Goal: Find specific page/section: Find specific page/section

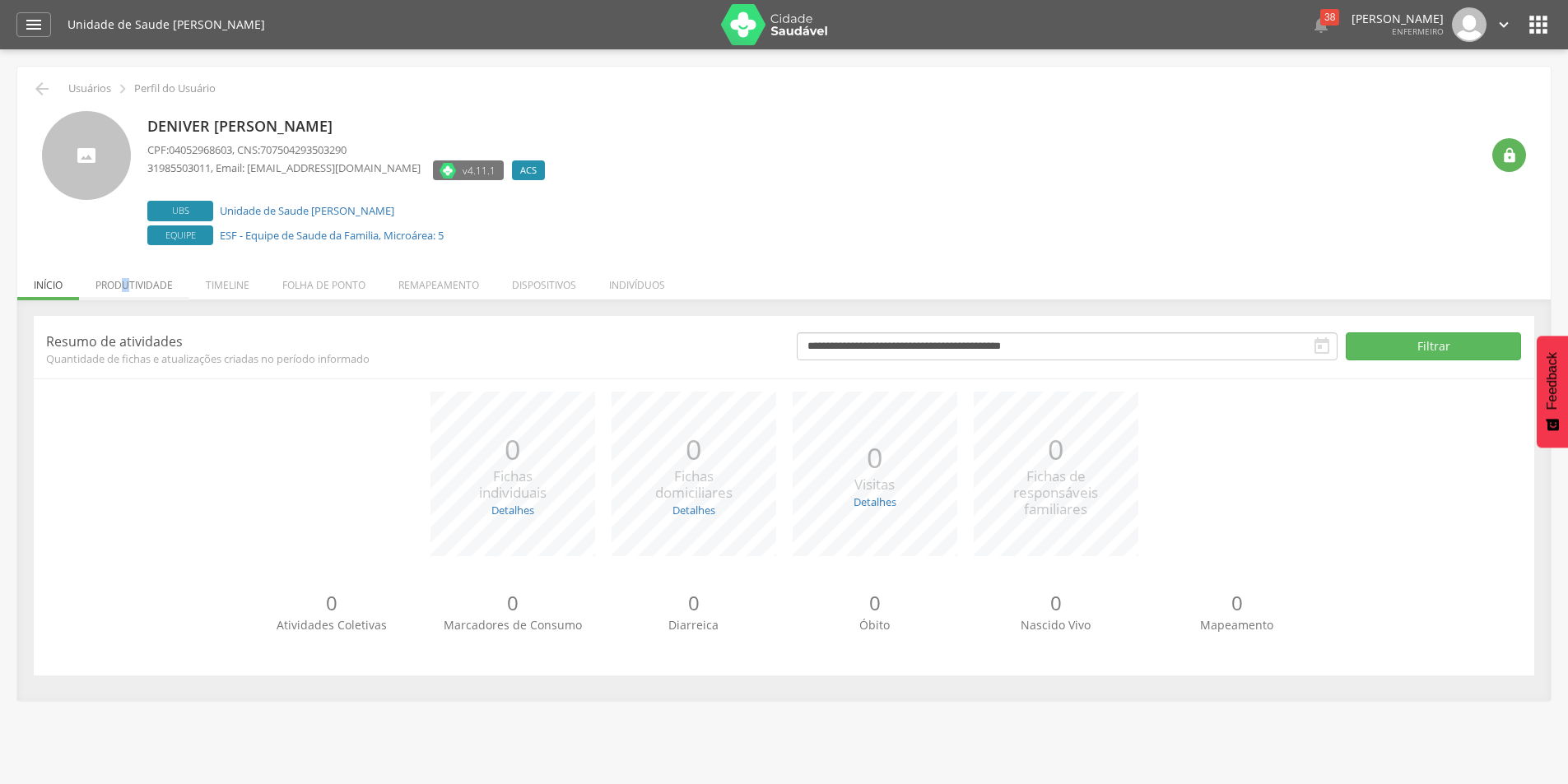
click at [130, 285] on li "Produtividade" at bounding box center [133, 280] width 110 height 38
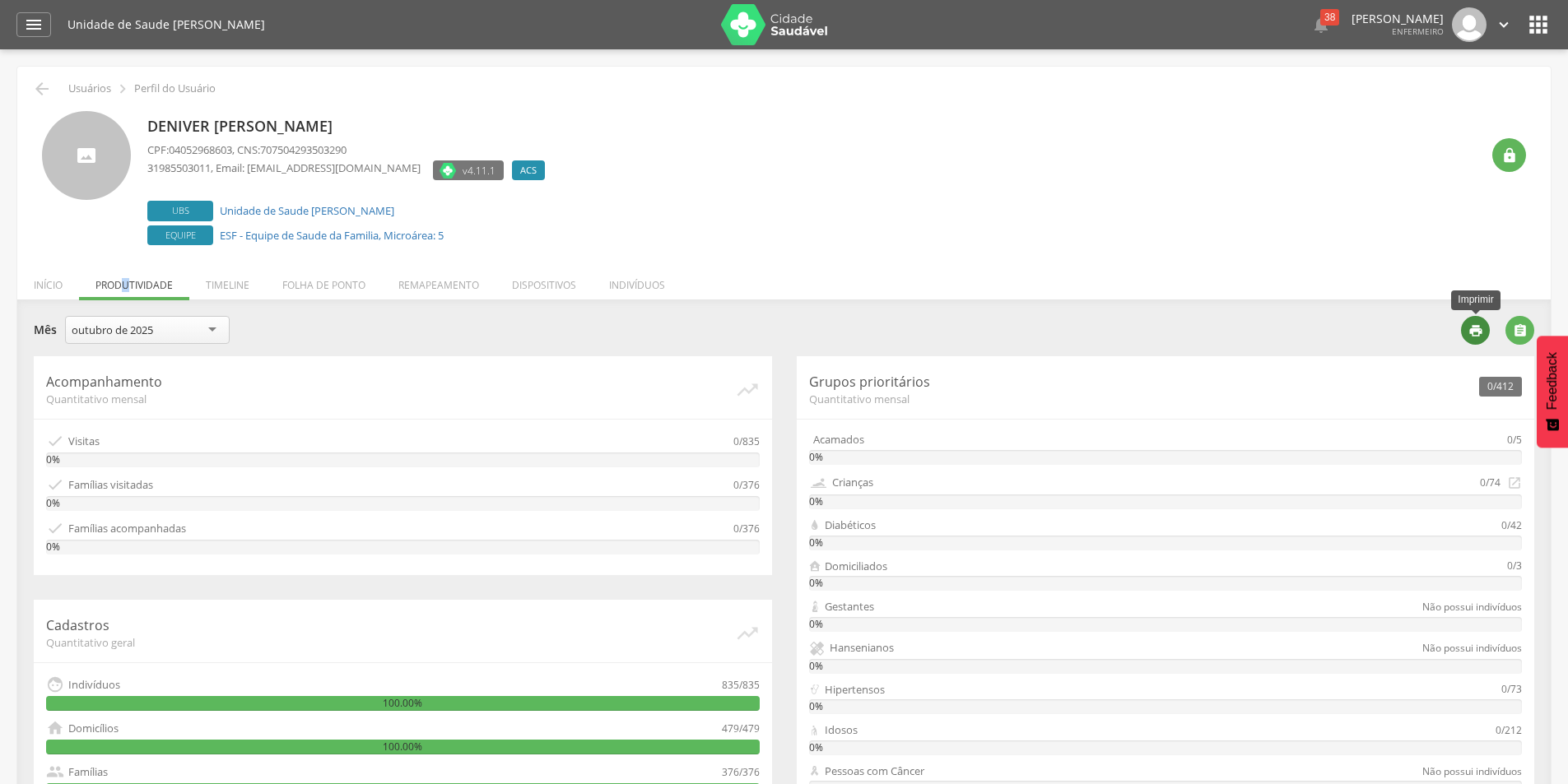
click at [1481, 329] on icon "" at bounding box center [1475, 330] width 15 height 15
click at [1541, 23] on icon "" at bounding box center [1538, 24] width 27 height 27
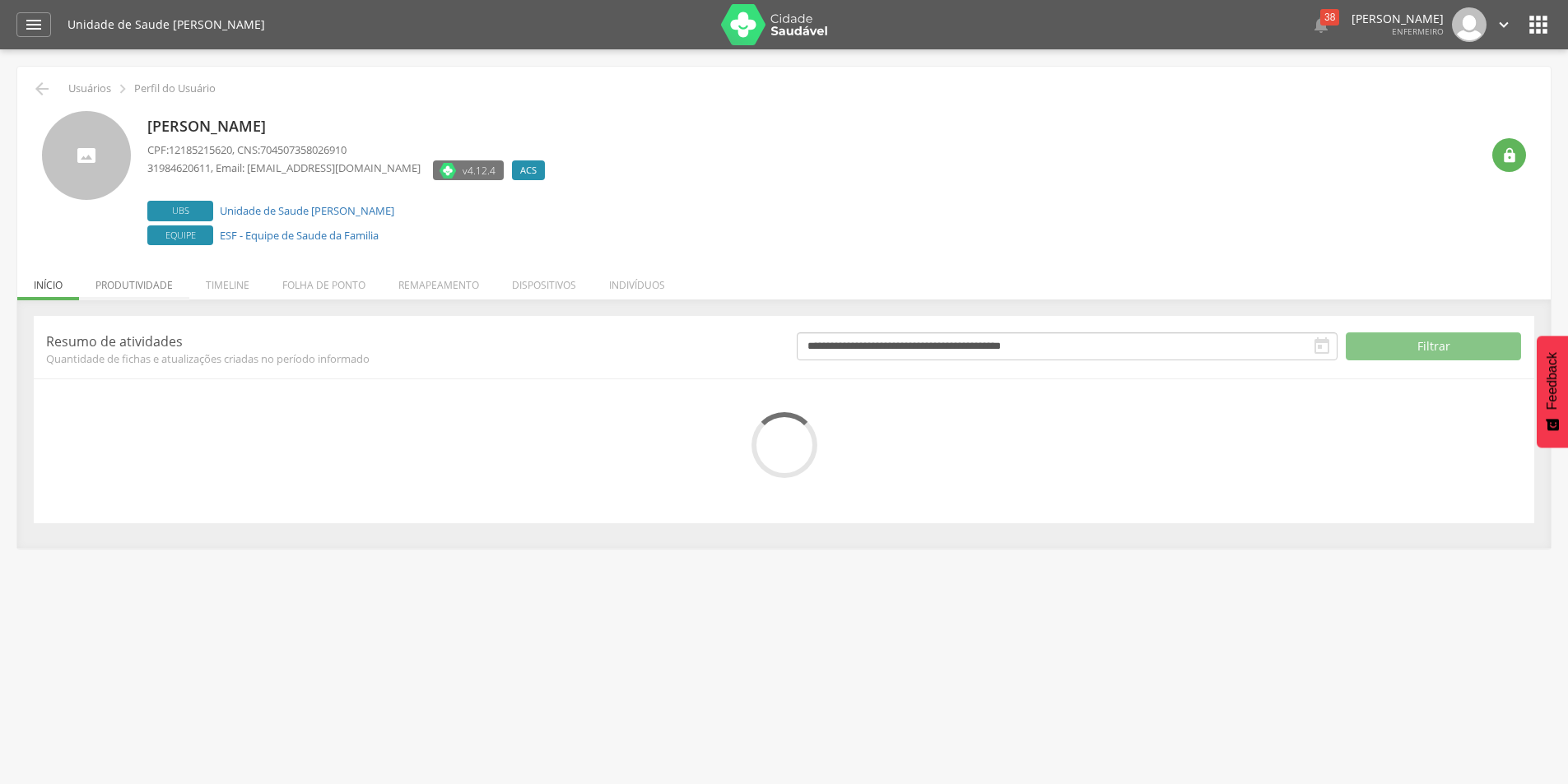
click at [143, 286] on li "Produtividade" at bounding box center [133, 280] width 110 height 38
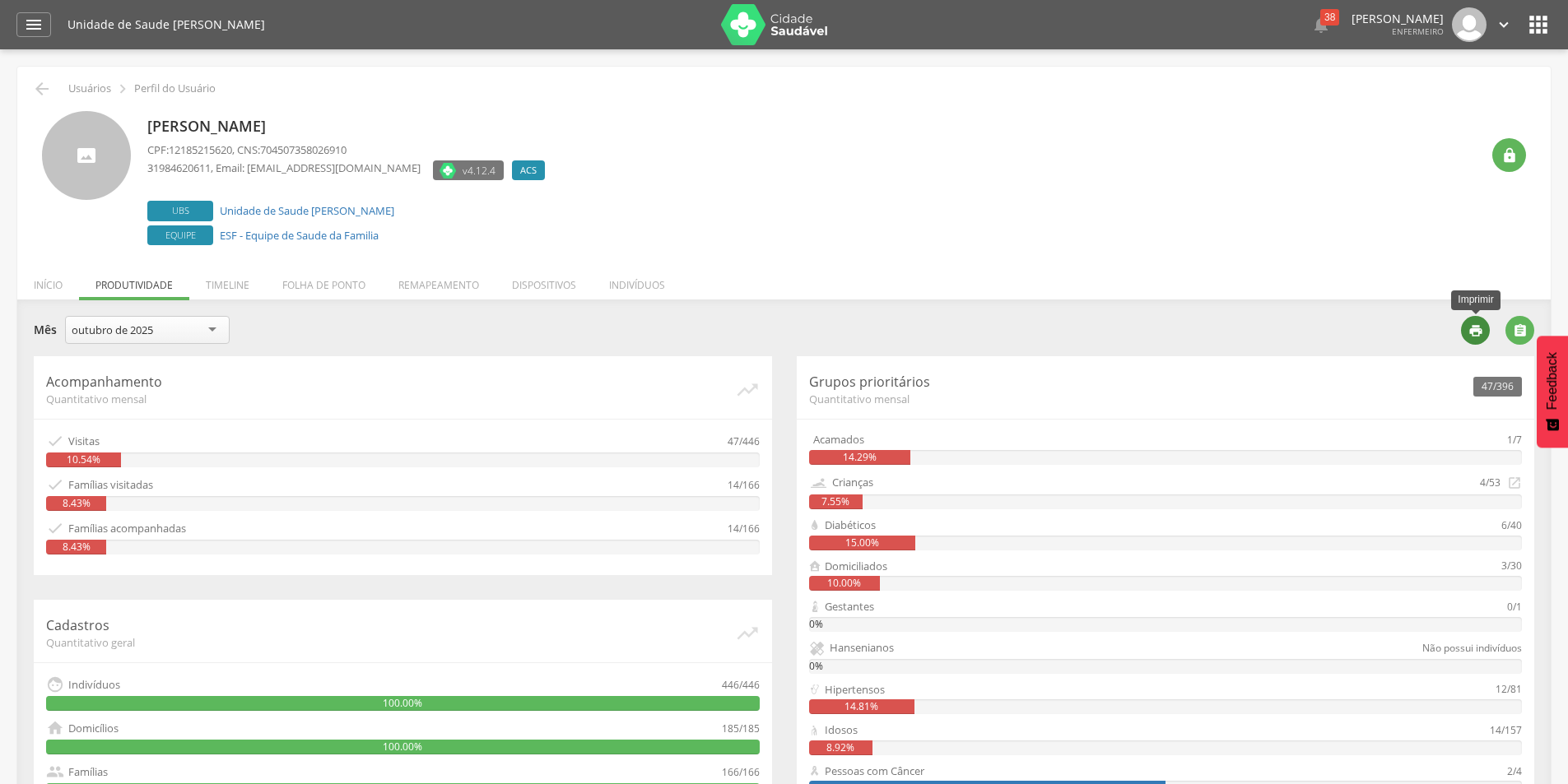
click at [1471, 332] on icon "" at bounding box center [1475, 330] width 15 height 15
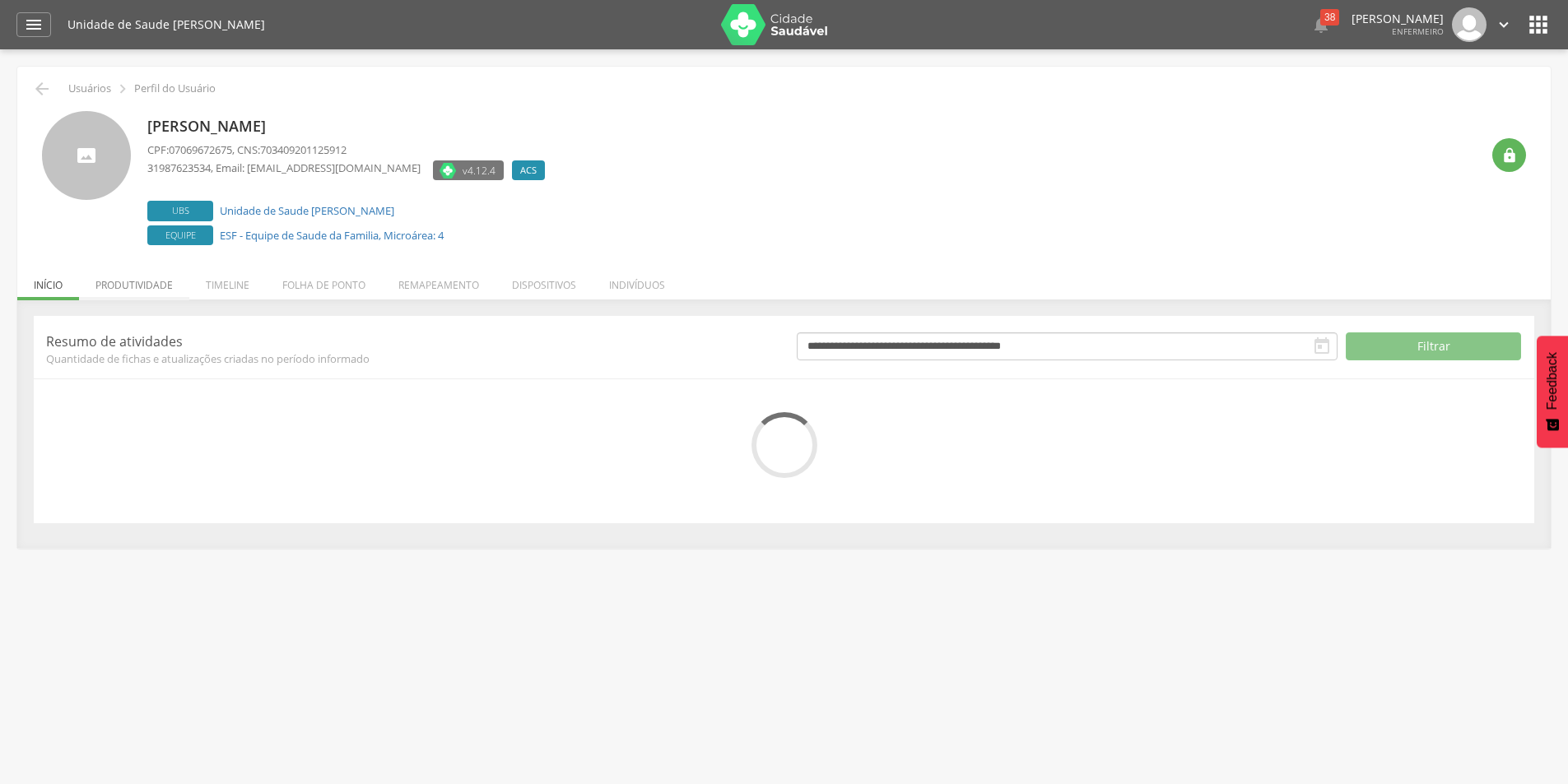
click at [146, 283] on li "Produtividade" at bounding box center [133, 280] width 110 height 38
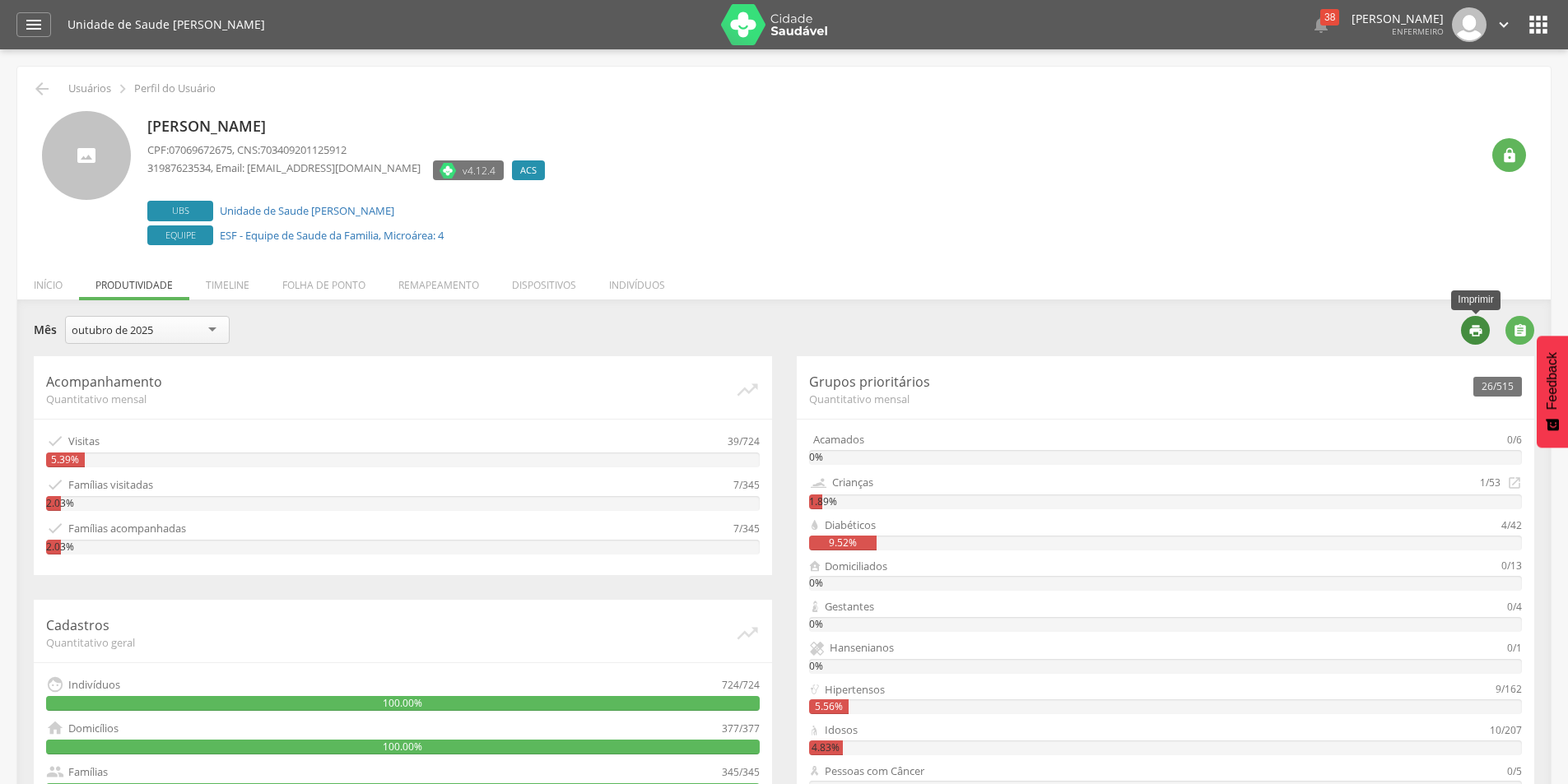
click at [1468, 323] on icon "" at bounding box center [1475, 330] width 15 height 15
